Goal: Find contact information: Find contact information

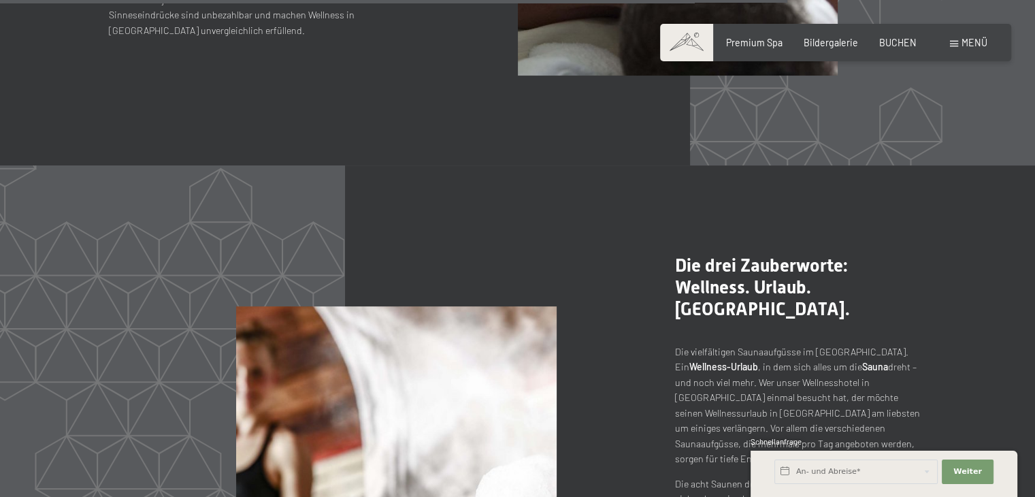
scroll to position [5658, 0]
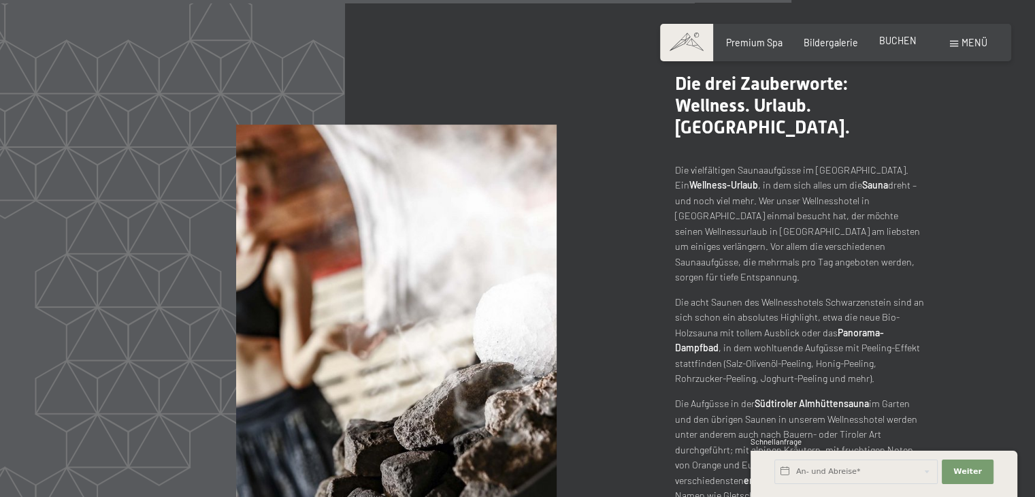
click at [909, 39] on span "BUCHEN" at bounding box center [897, 41] width 37 height 12
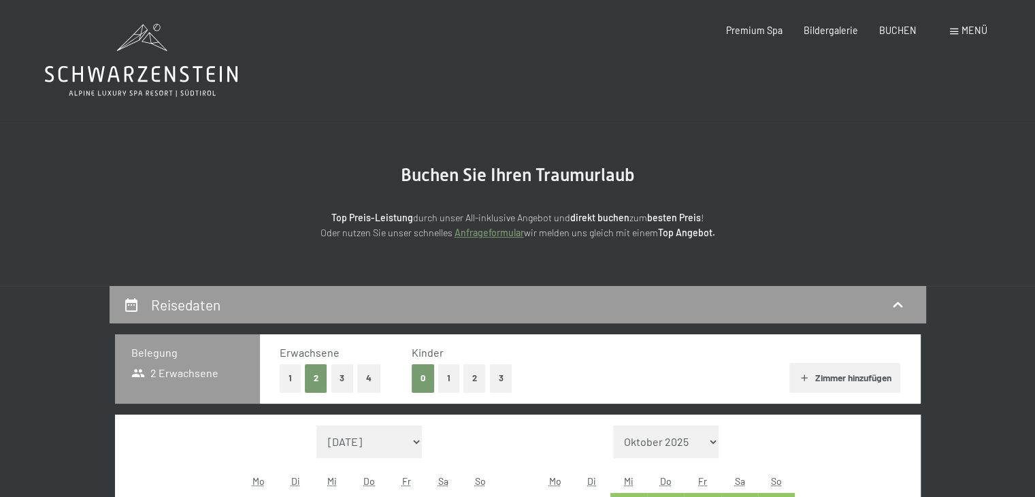
click at [772, 37] on div "Buchen Anfragen Premium Spa Bildergalerie BUCHEN Menü DE IT EN Gutschein Bilder…" at bounding box center [835, 31] width 303 height 14
click at [767, 31] on span "Premium Spa" at bounding box center [754, 28] width 56 height 12
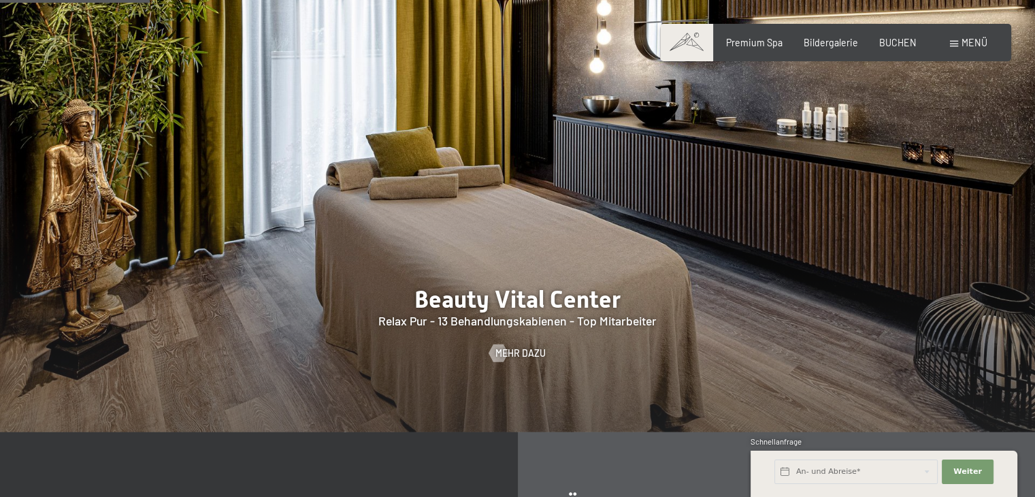
scroll to position [1250, 0]
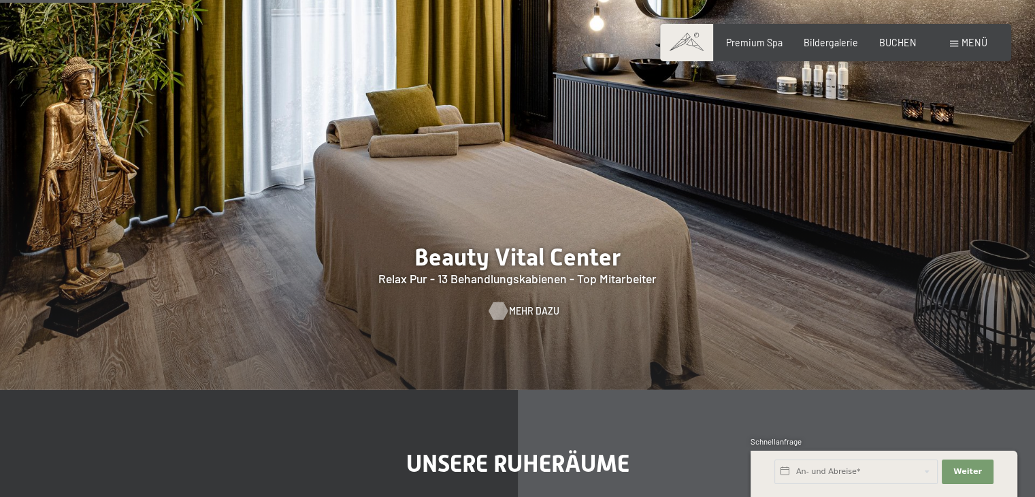
click at [521, 318] on span "Mehr dazu" at bounding box center [534, 311] width 50 height 14
click at [525, 318] on span "Mehr dazu" at bounding box center [534, 311] width 50 height 14
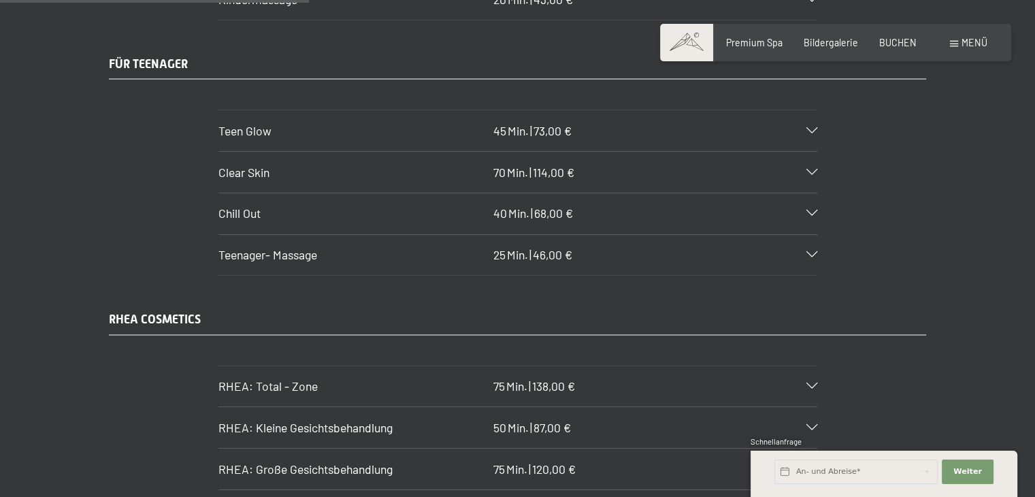
scroll to position [2852, 0]
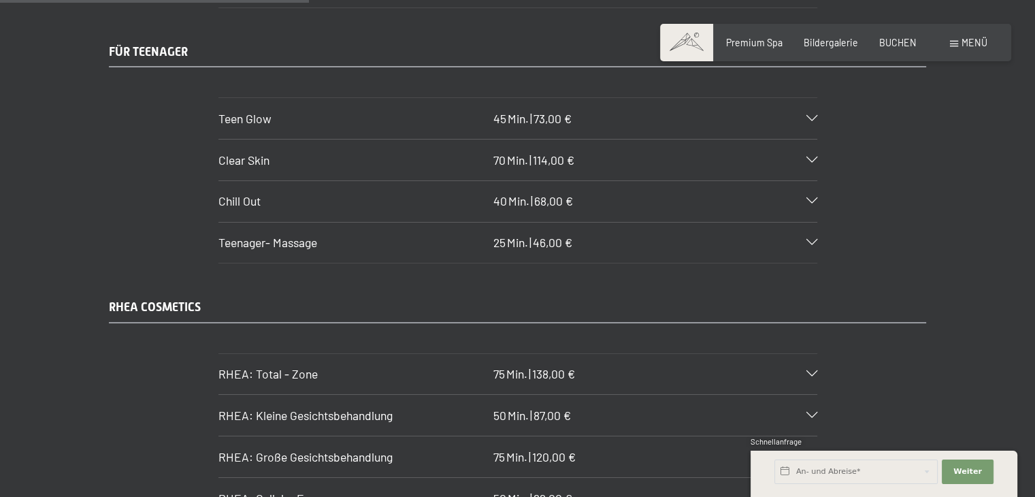
click at [812, 354] on div "RHEA: Total - Zone 75 Min. | 138,00 €" at bounding box center [517, 374] width 599 height 41
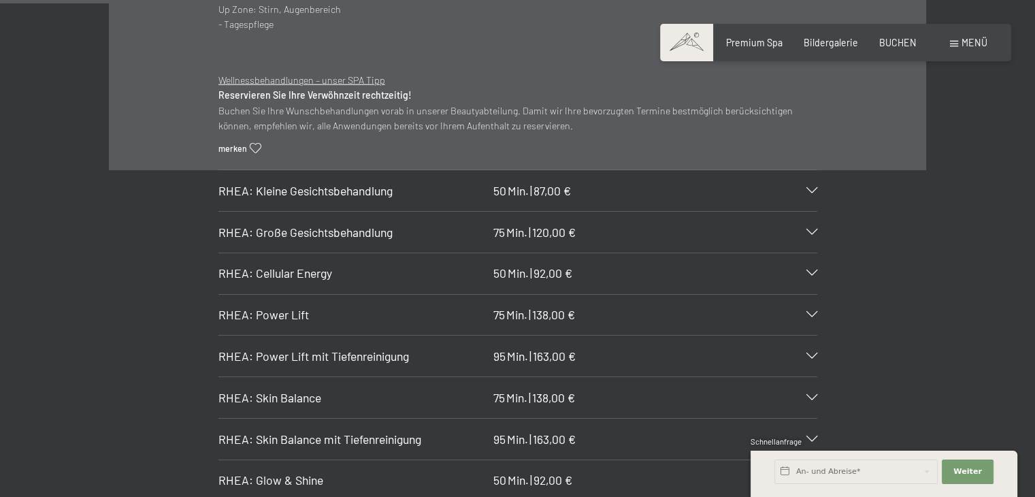
scroll to position [3349, 0]
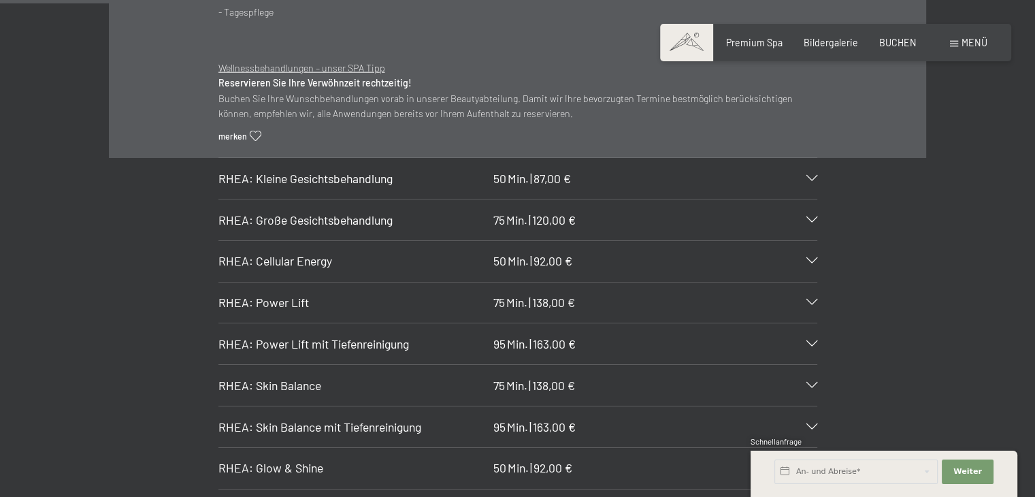
click at [808, 299] on icon at bounding box center [811, 302] width 11 height 6
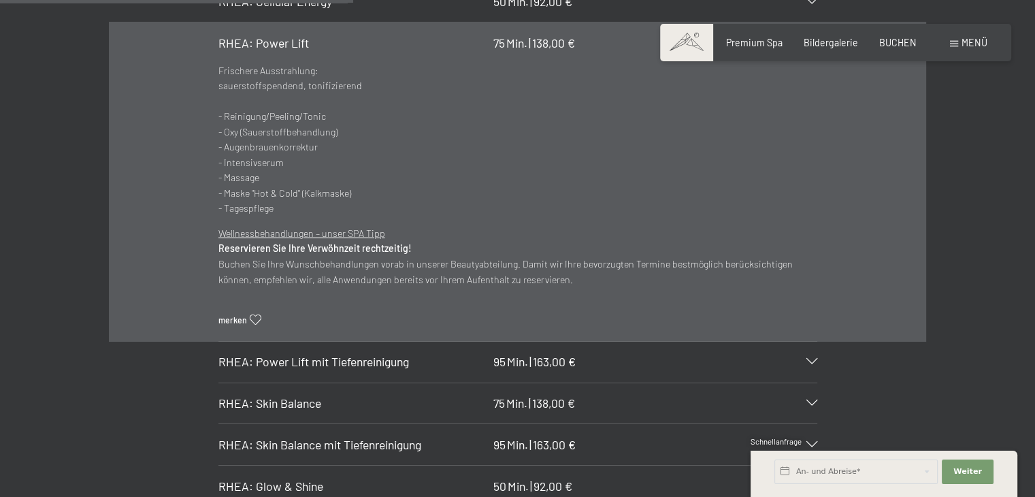
click at [711, 383] on div "RHEA: Skin Balance 75 Min. | 138,00 €" at bounding box center [517, 403] width 599 height 41
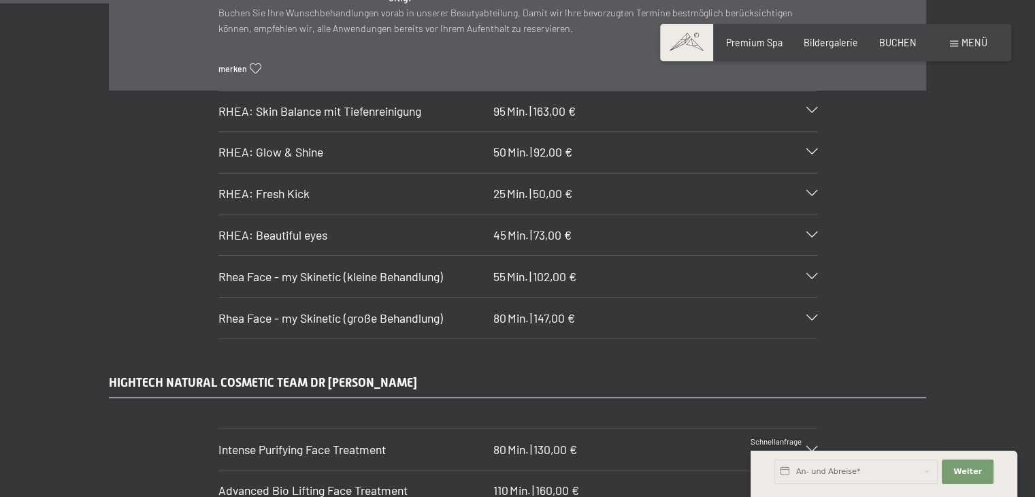
scroll to position [3691, 0]
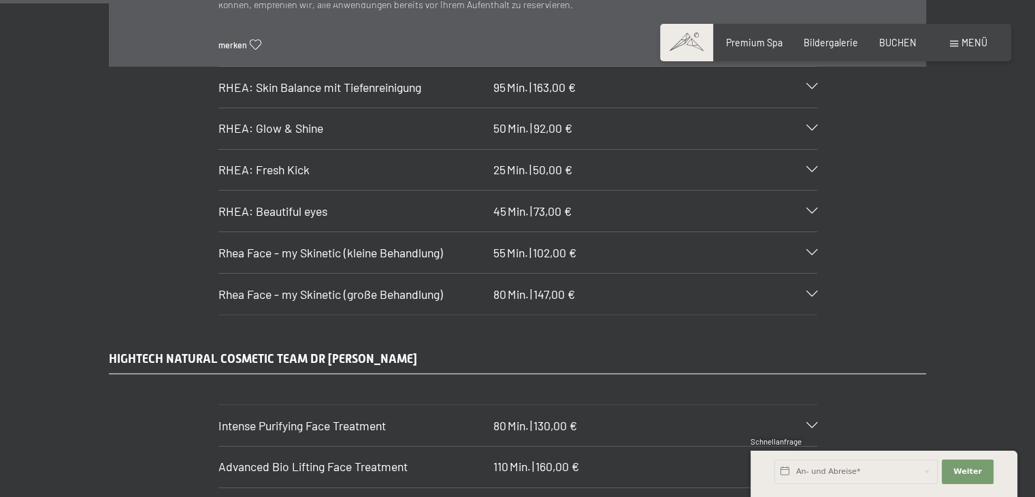
click at [811, 291] on icon at bounding box center [811, 294] width 11 height 6
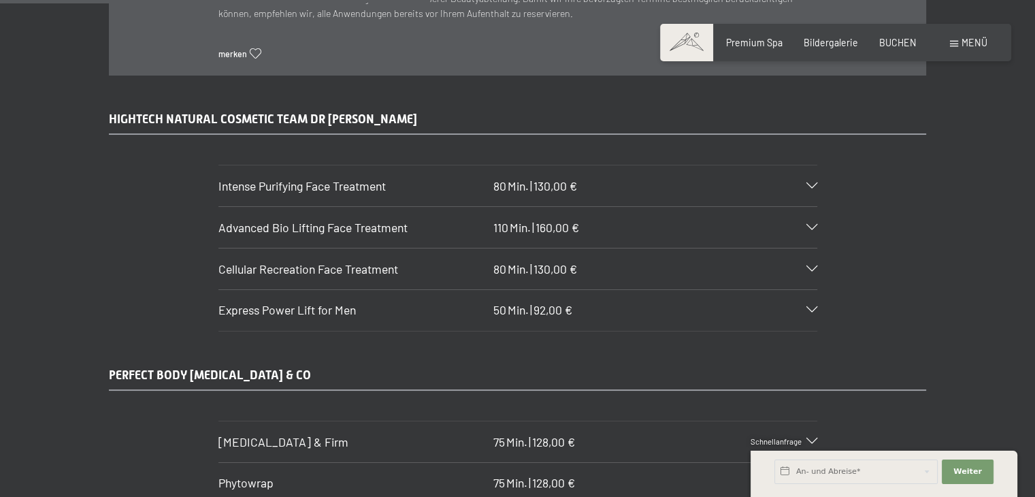
scroll to position [4172, 0]
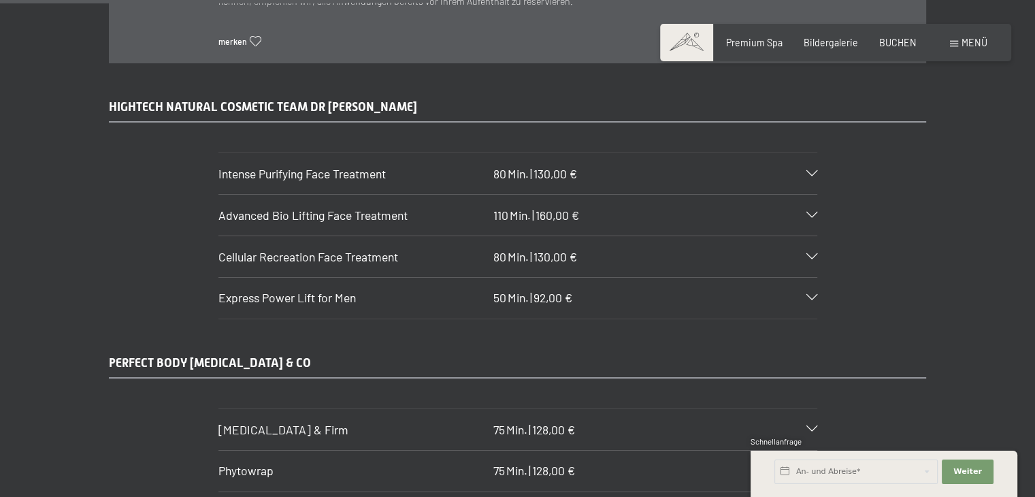
click at [803, 254] on div at bounding box center [804, 257] width 26 height 6
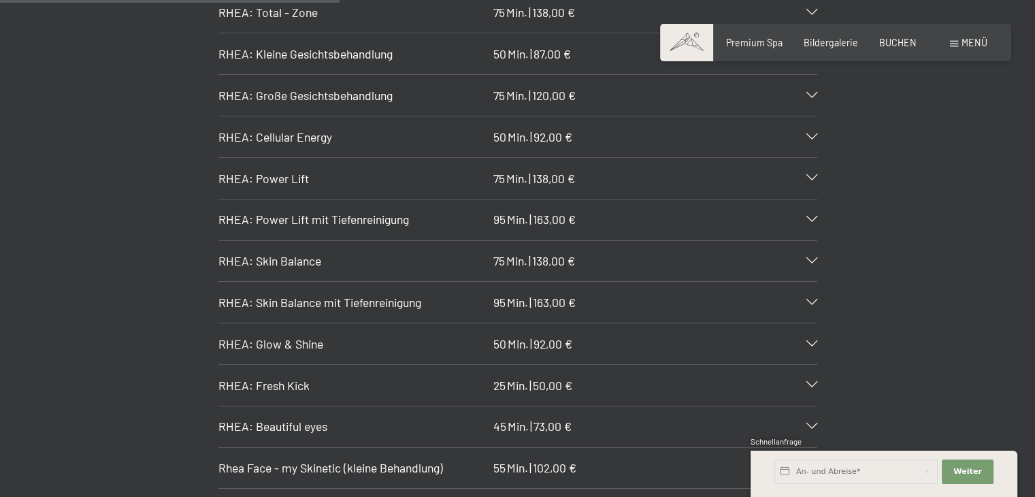
scroll to position [3189, 0]
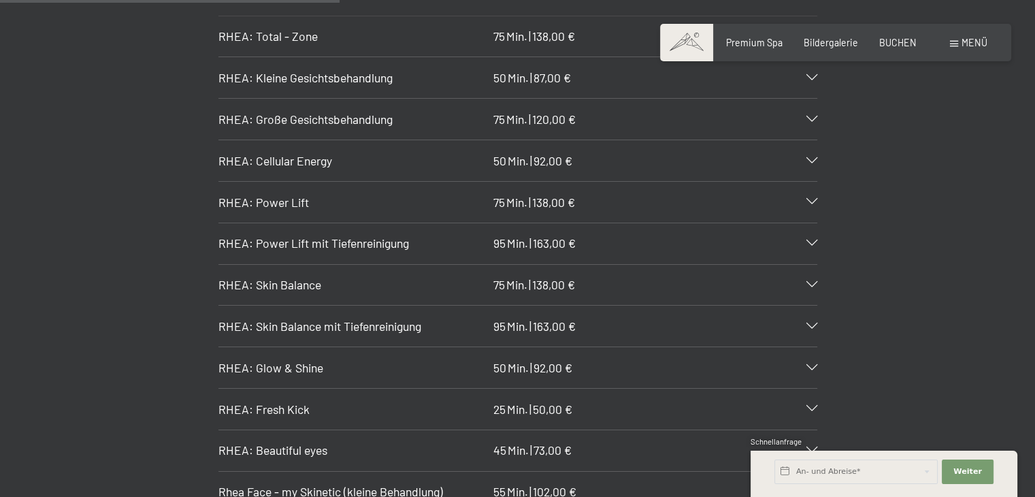
click at [806, 199] on icon at bounding box center [811, 202] width 11 height 6
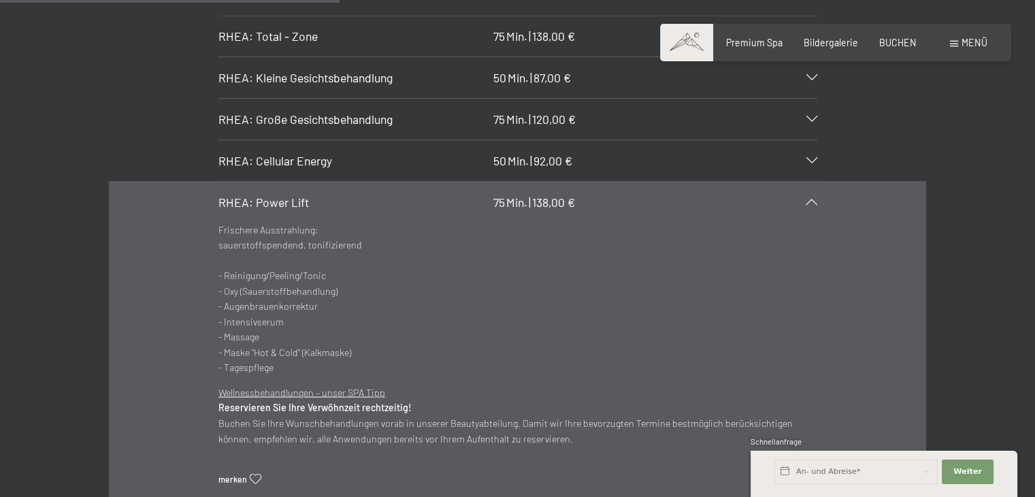
click at [806, 199] on div at bounding box center [804, 202] width 26 height 6
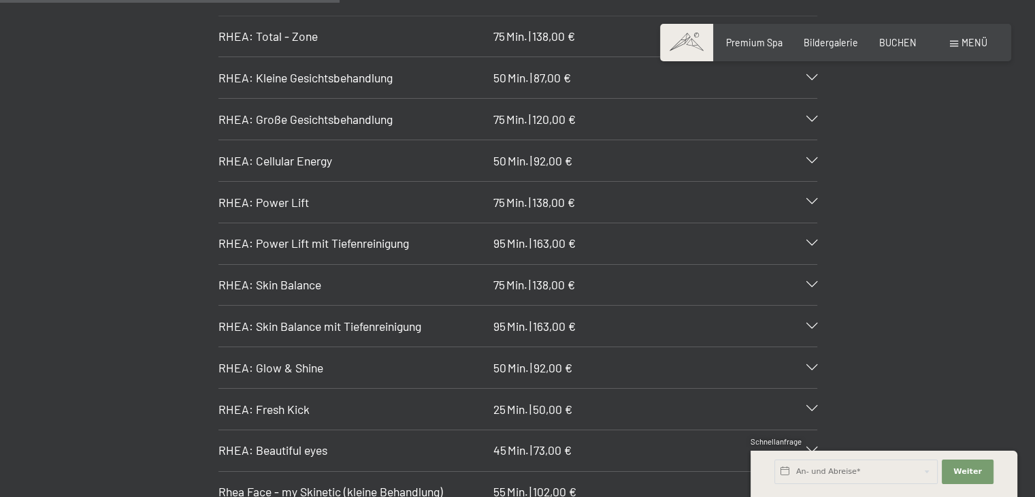
click at [806, 199] on icon at bounding box center [811, 202] width 11 height 6
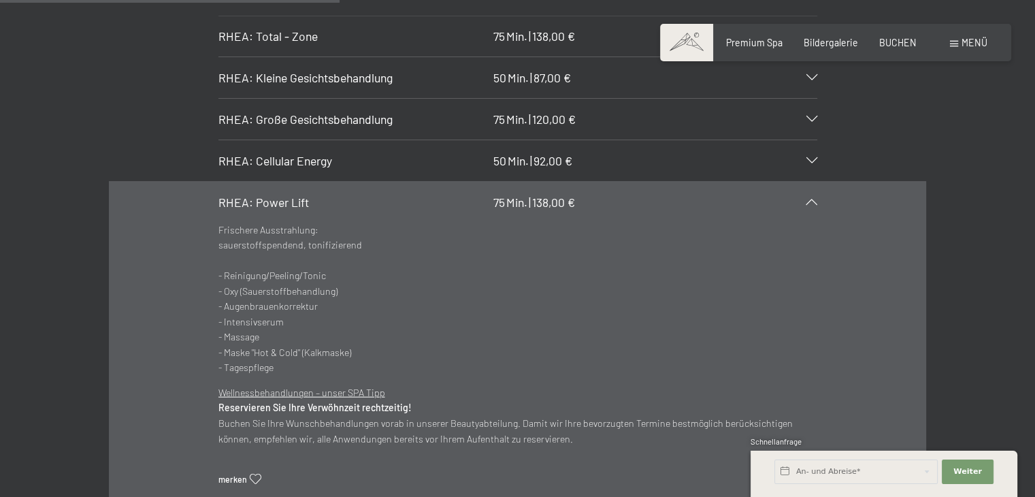
click at [808, 99] on div "RHEA: Große Gesichtsbehandlung 75 Min. | 120,00 €" at bounding box center [517, 119] width 599 height 41
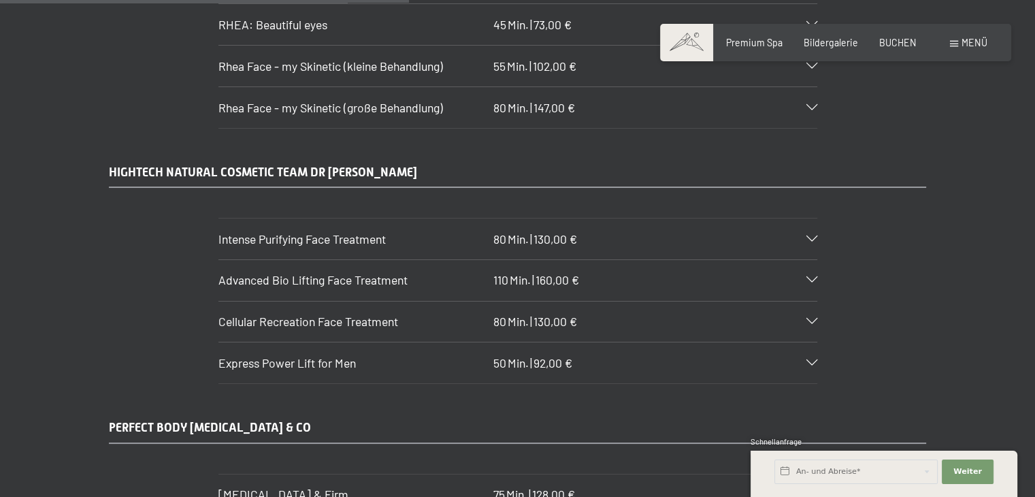
scroll to position [3889, 0]
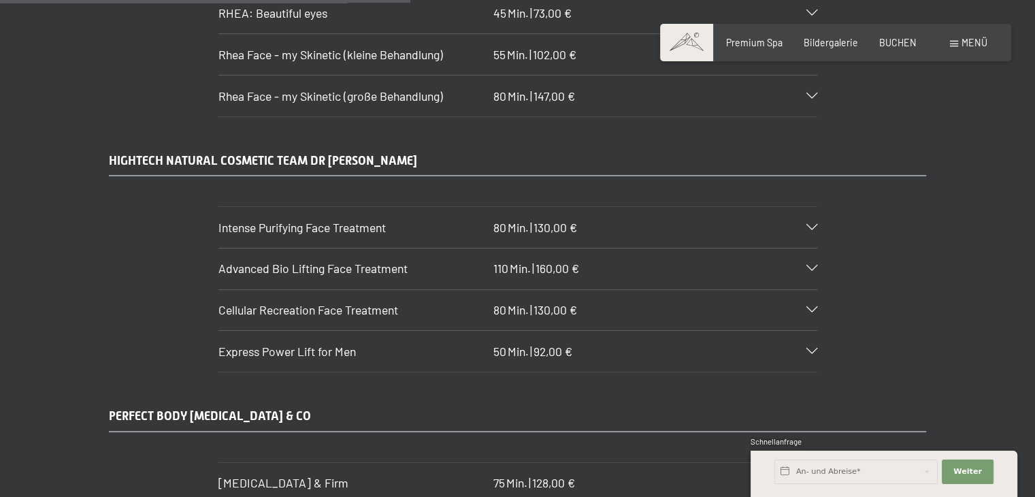
click at [812, 290] on div "Cellular Recreation Face Treatment 80 Min. | 130,00 €" at bounding box center [517, 310] width 599 height 41
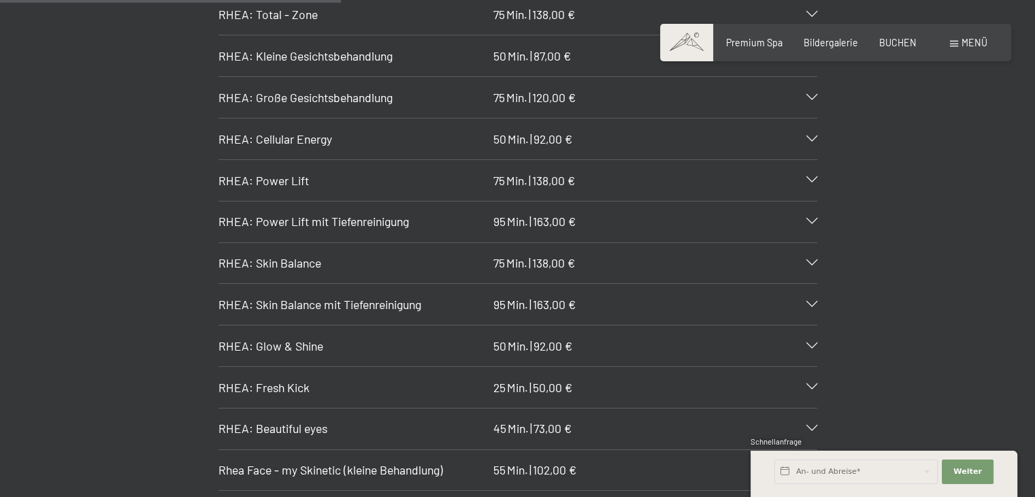
scroll to position [3234, 0]
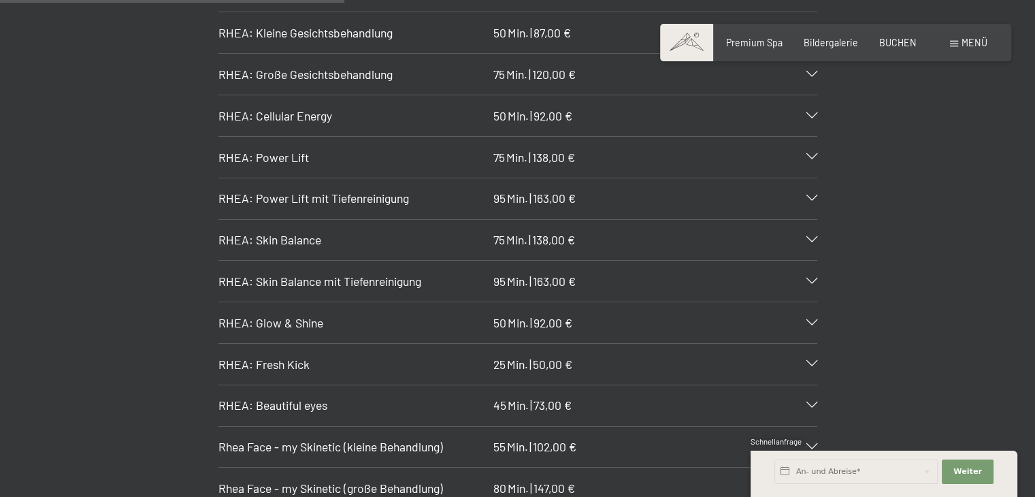
click at [760, 220] on div "RHEA: Skin Balance 75 Min. | 138,00 €" at bounding box center [517, 240] width 599 height 41
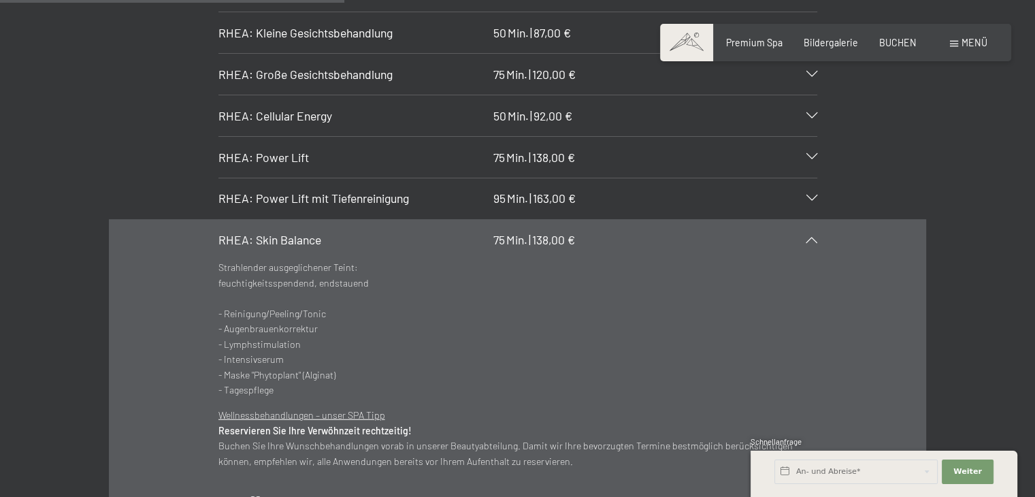
click at [750, 137] on div "RHEA: Power Lift 75 Min. | 138,00 €" at bounding box center [517, 157] width 599 height 41
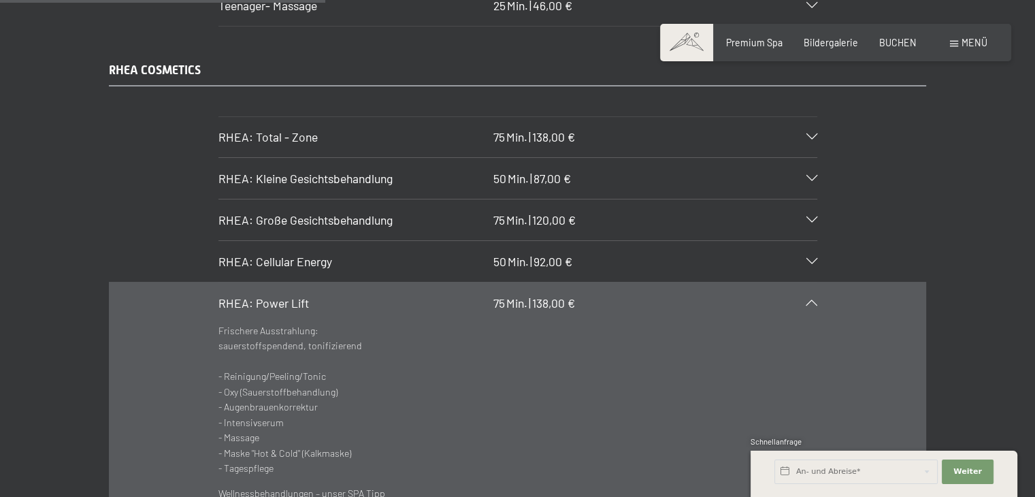
scroll to position [3113, 0]
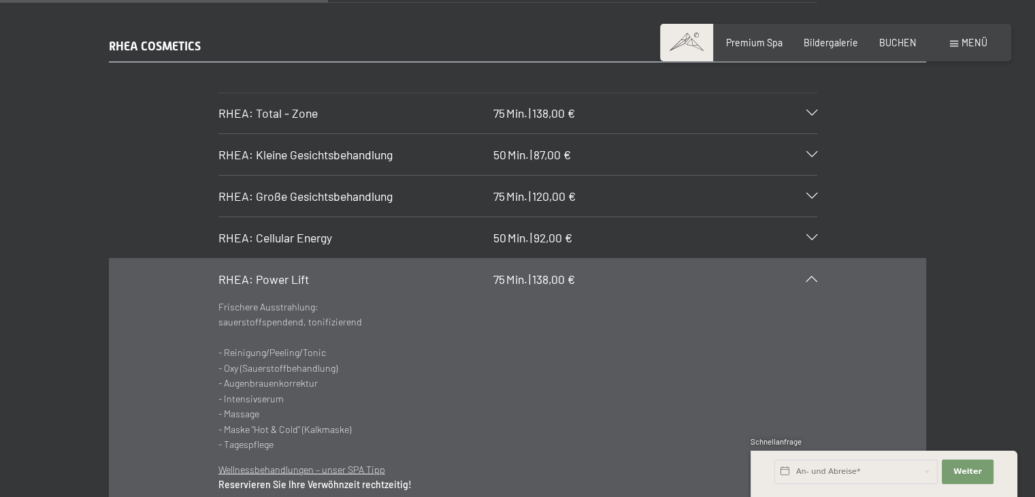
click at [763, 176] on div "RHEA: Große Gesichtsbehandlung 75 Min. | 120,00 €" at bounding box center [517, 196] width 599 height 41
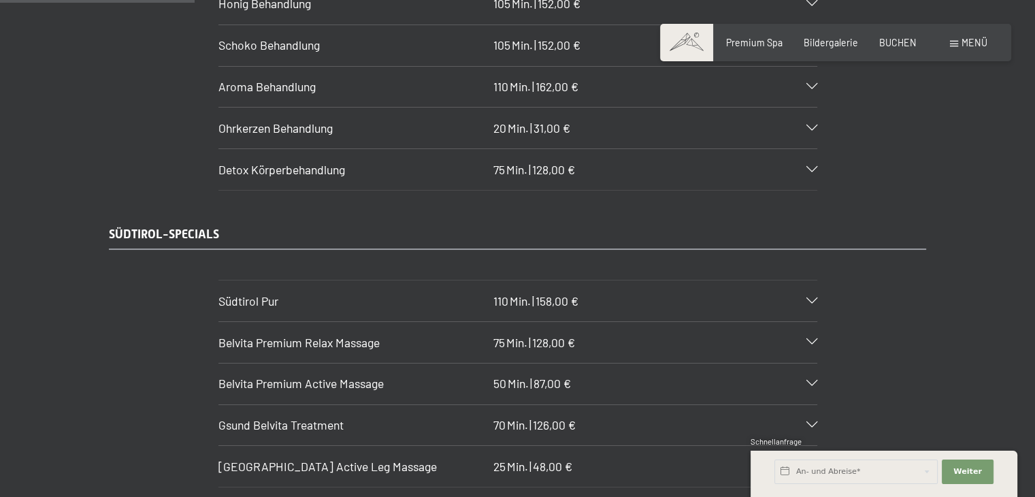
scroll to position [1844, 0]
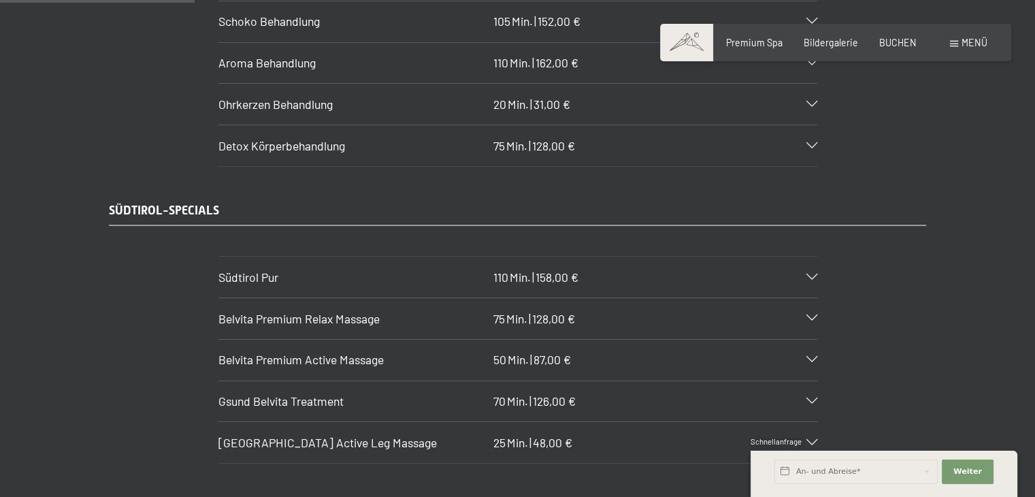
click at [814, 381] on div "Gsund Belvita Treatment 70 Min. | 126,00 €" at bounding box center [517, 401] width 599 height 41
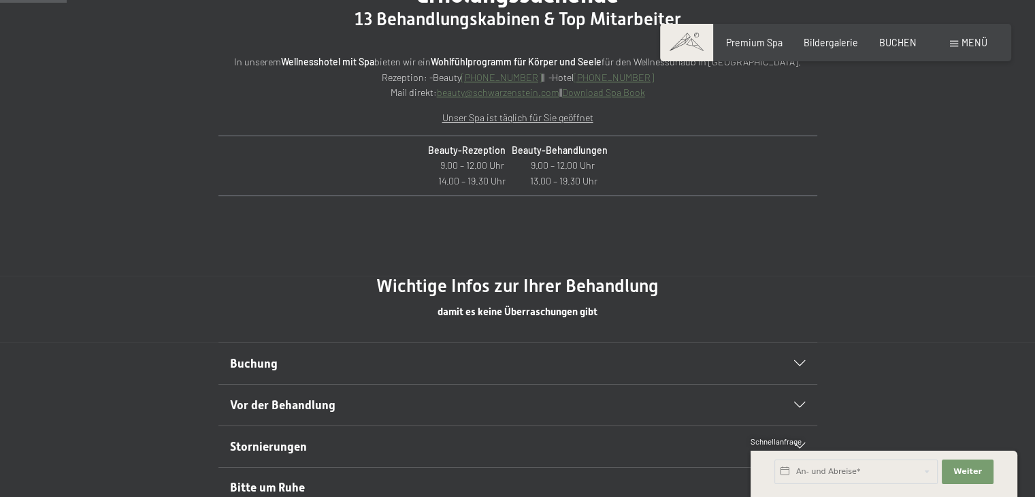
scroll to position [297, 0]
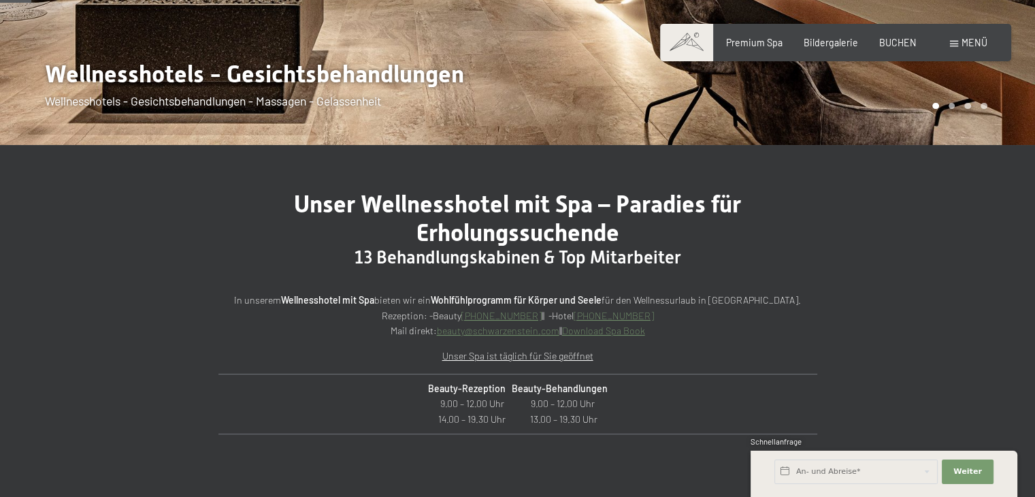
click at [501, 331] on link "beauty@ no-spam. schwarzenstein. no-spam. com" at bounding box center [498, 331] width 122 height 12
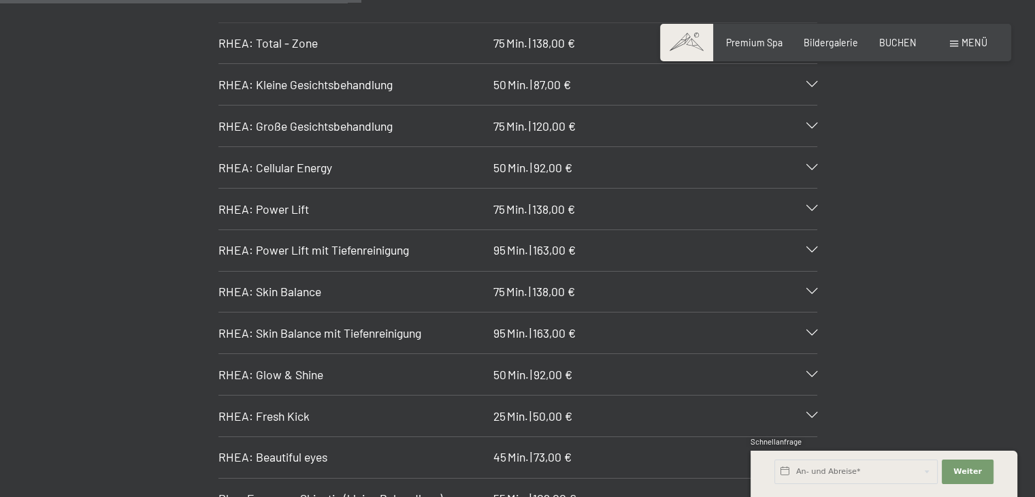
scroll to position [3429, 0]
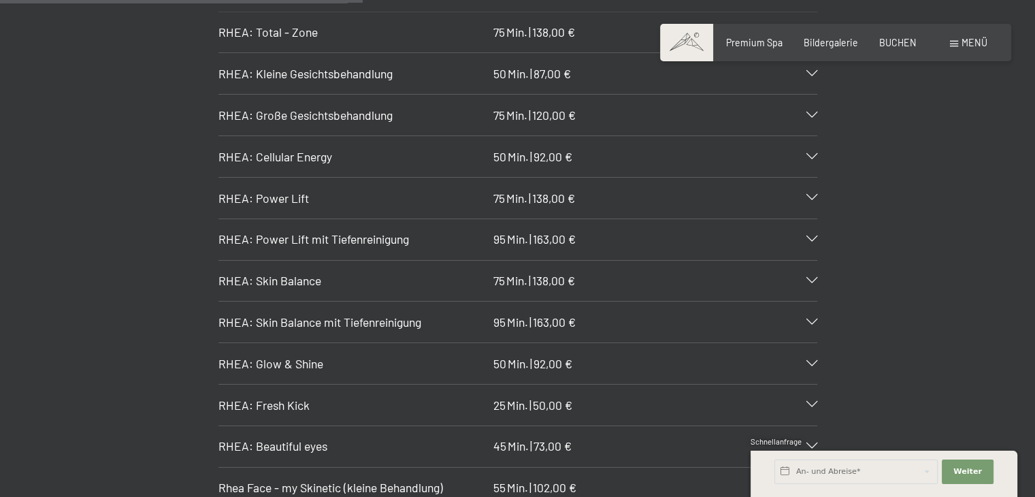
click at [790, 178] on div "RHEA: Power Lift 75 Min. | 138,00 €" at bounding box center [517, 198] width 599 height 41
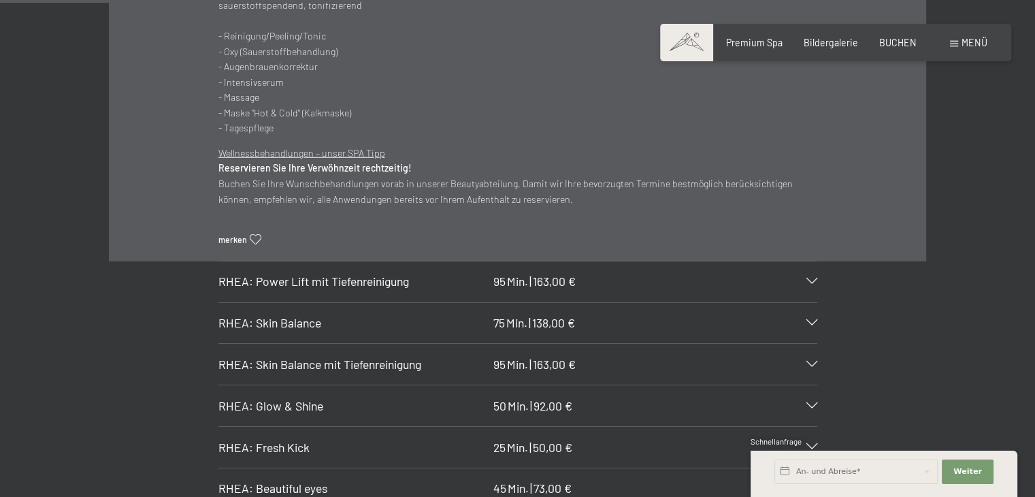
scroll to position [3194, 0]
